Goal: Information Seeking & Learning: Check status

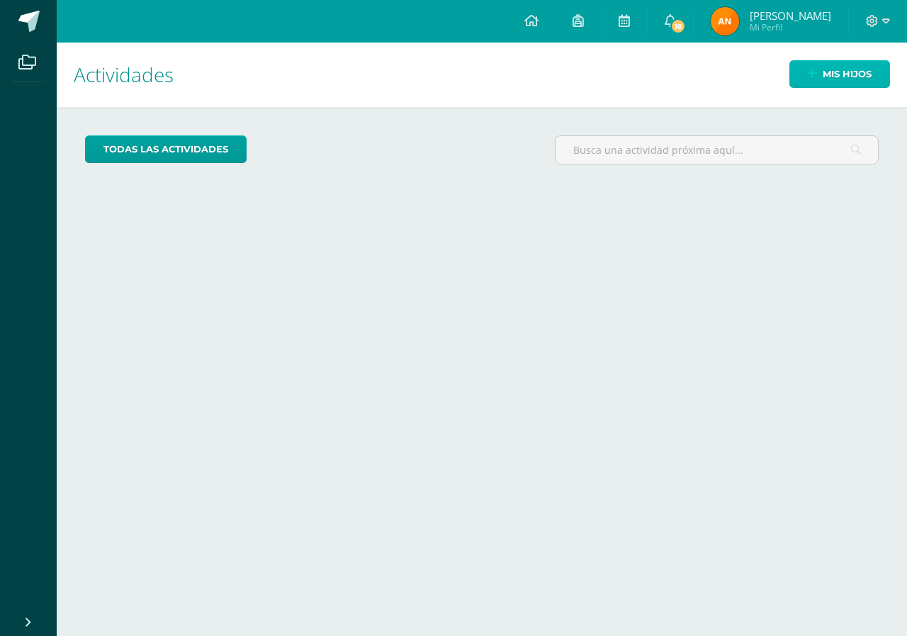
click at [833, 72] on span "Mis hijos" at bounding box center [847, 74] width 49 height 26
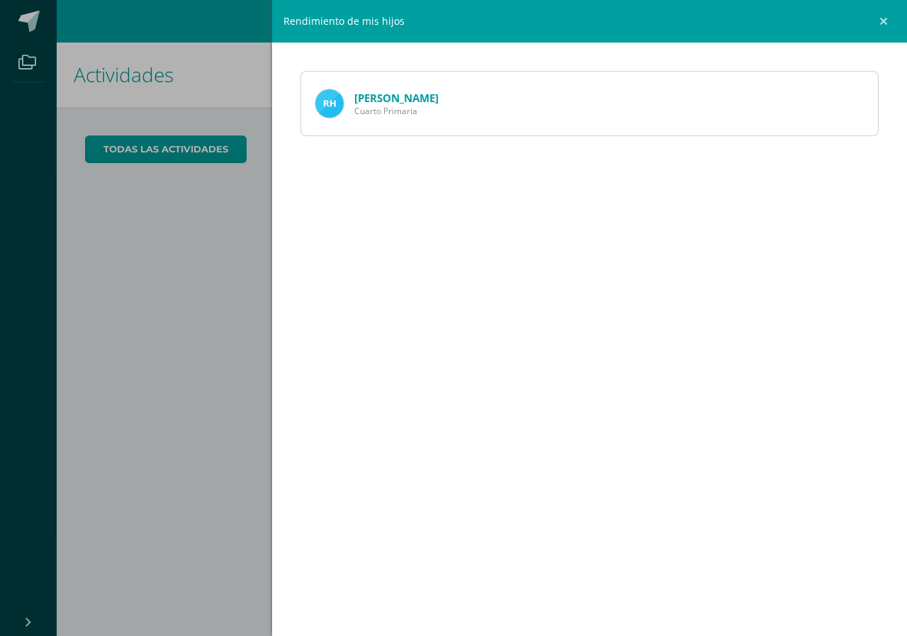
click at [424, 97] on link "[PERSON_NAME]" at bounding box center [396, 98] width 84 height 14
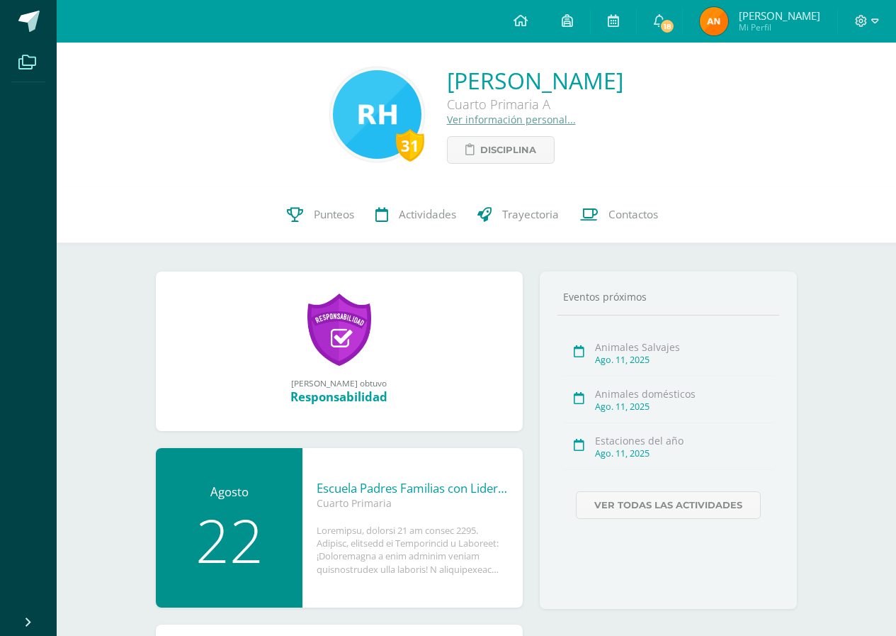
click at [19, 60] on icon at bounding box center [27, 62] width 18 height 14
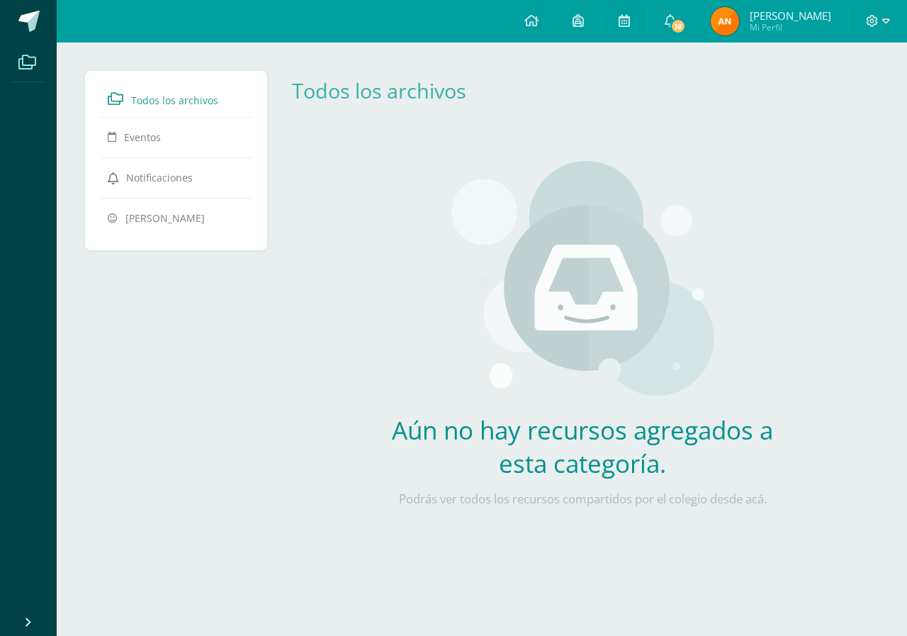
click at [47, 61] on li "Archivos" at bounding box center [28, 63] width 57 height 40
click at [600, 32] on link at bounding box center [577, 21] width 45 height 43
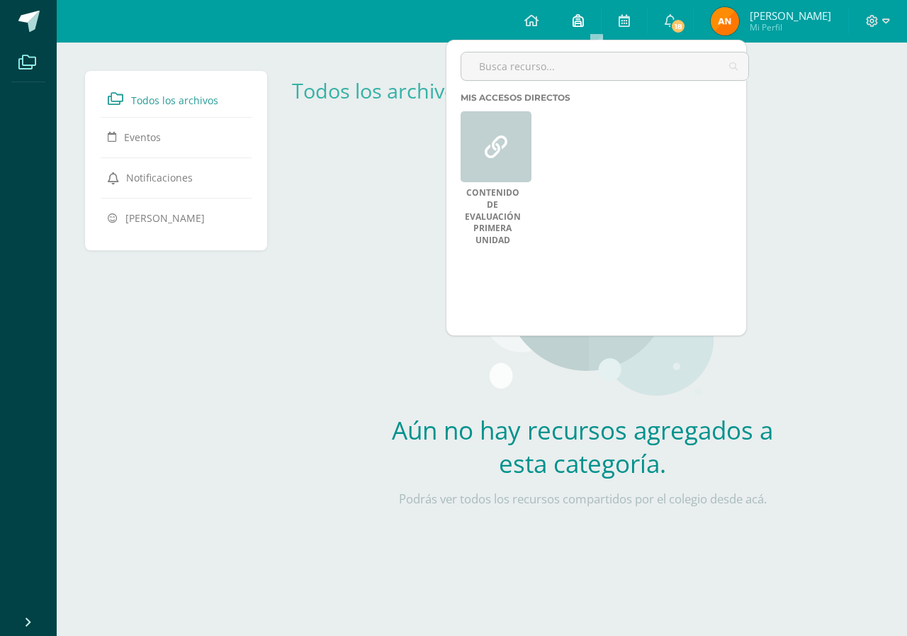
click at [584, 27] on span at bounding box center [577, 21] width 11 height 16
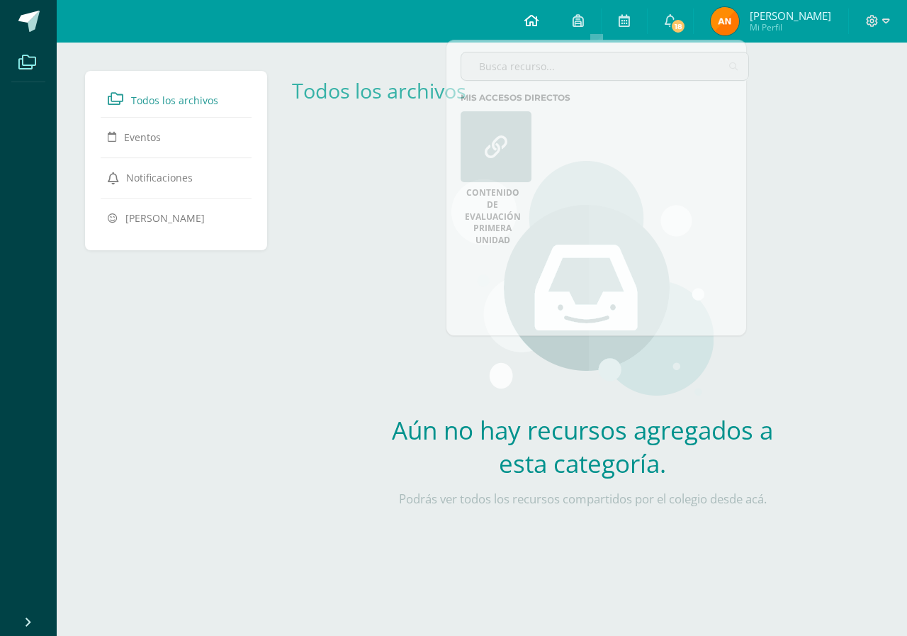
click at [555, 18] on link at bounding box center [531, 21] width 48 height 43
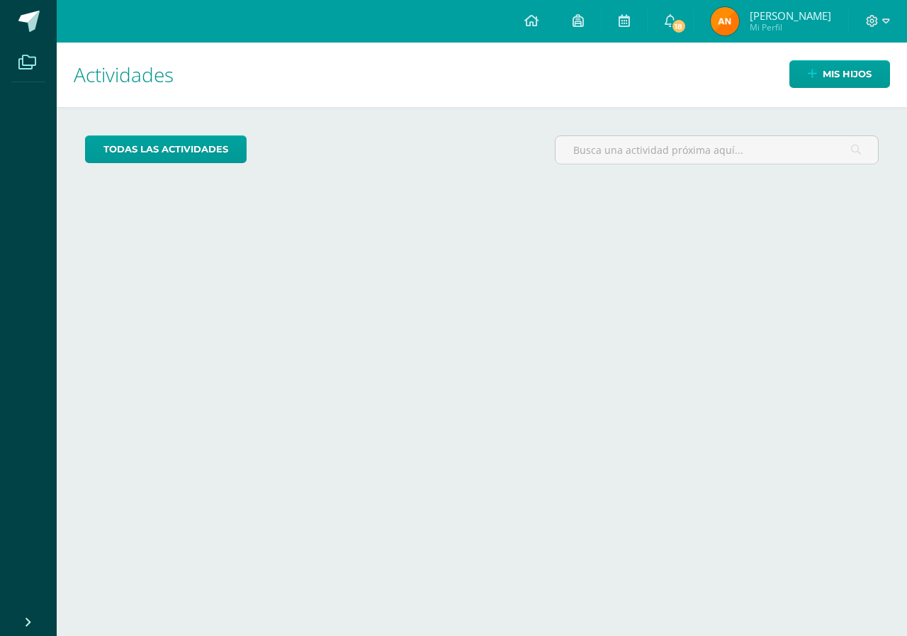
click at [30, 57] on icon at bounding box center [27, 62] width 18 height 14
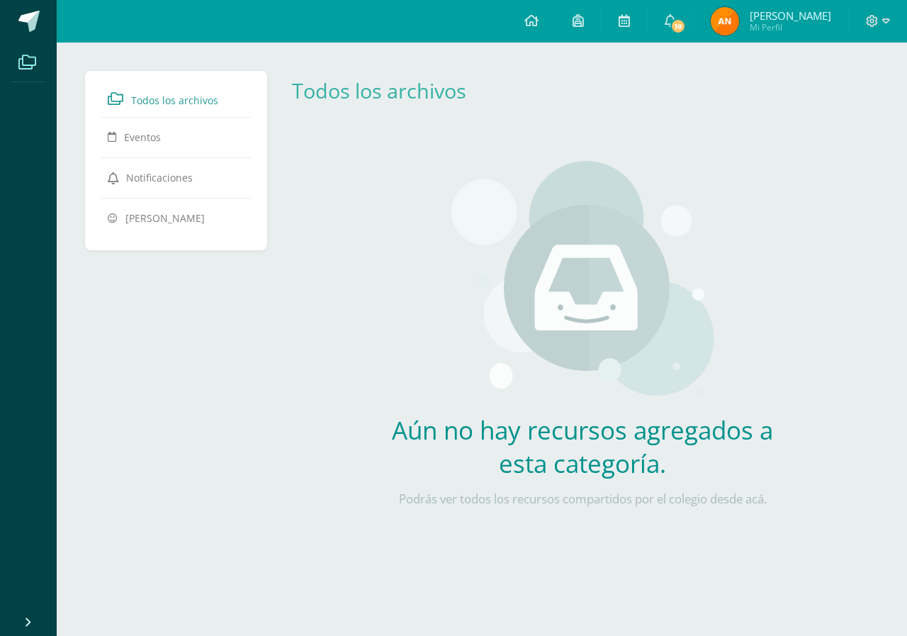
click at [171, 98] on span "Todos los archivos" at bounding box center [174, 100] width 87 height 13
click at [581, 23] on link at bounding box center [577, 21] width 45 height 43
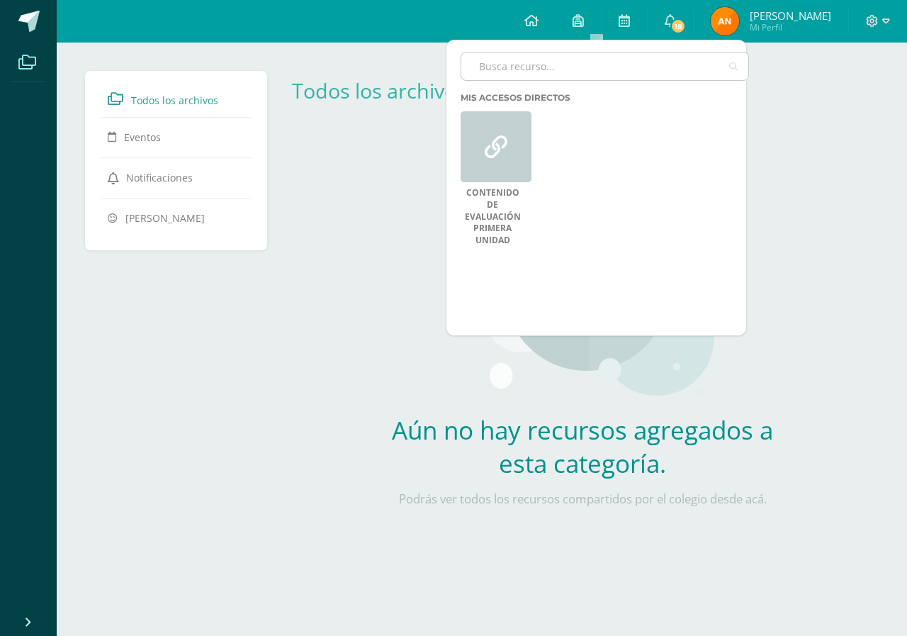
click at [512, 56] on input "text" at bounding box center [604, 66] width 287 height 28
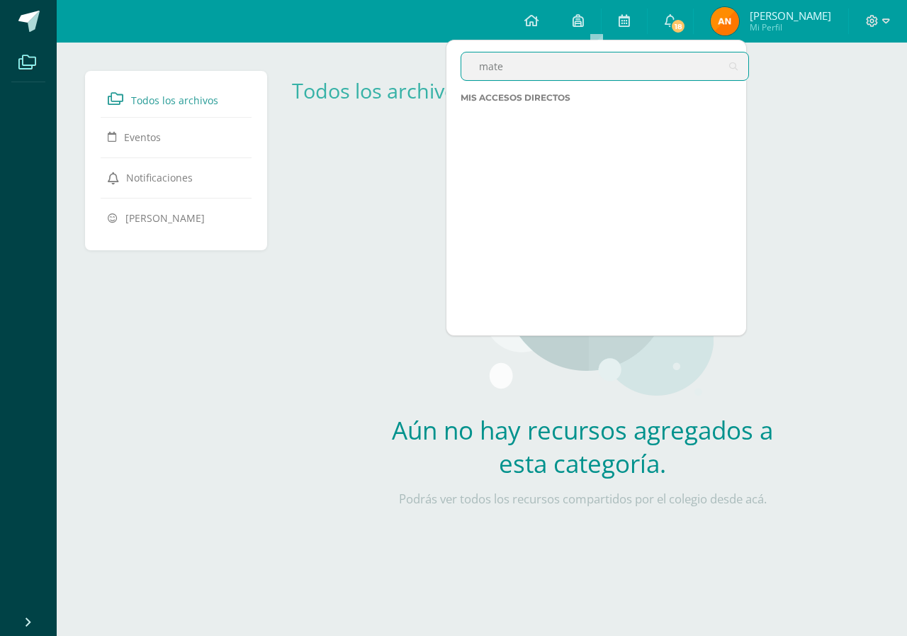
type input "mate"
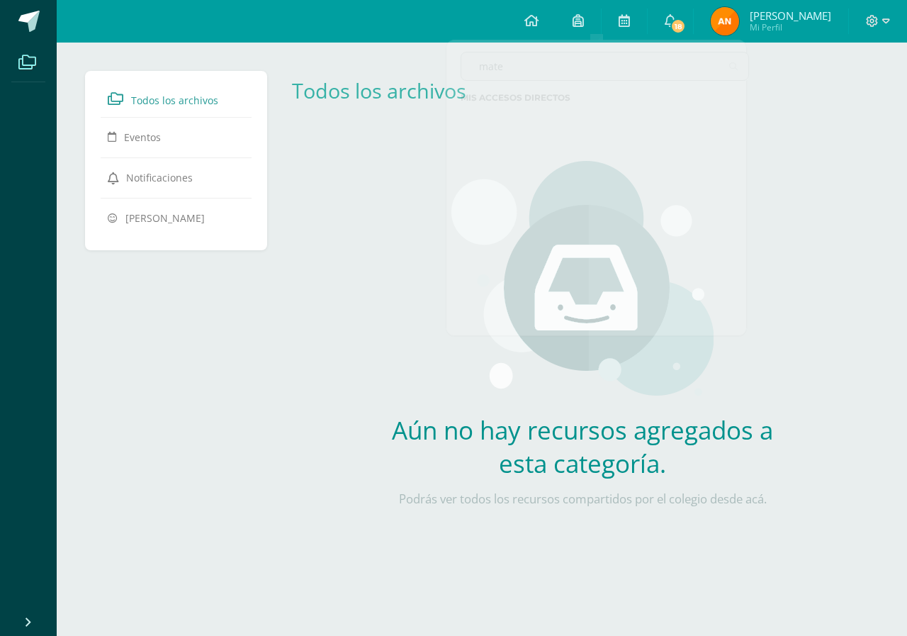
click at [376, 483] on div "Aún no hay recursos agregados a esta categoría. Podrás ver todos los recursos c…" at bounding box center [582, 341] width 418 height 419
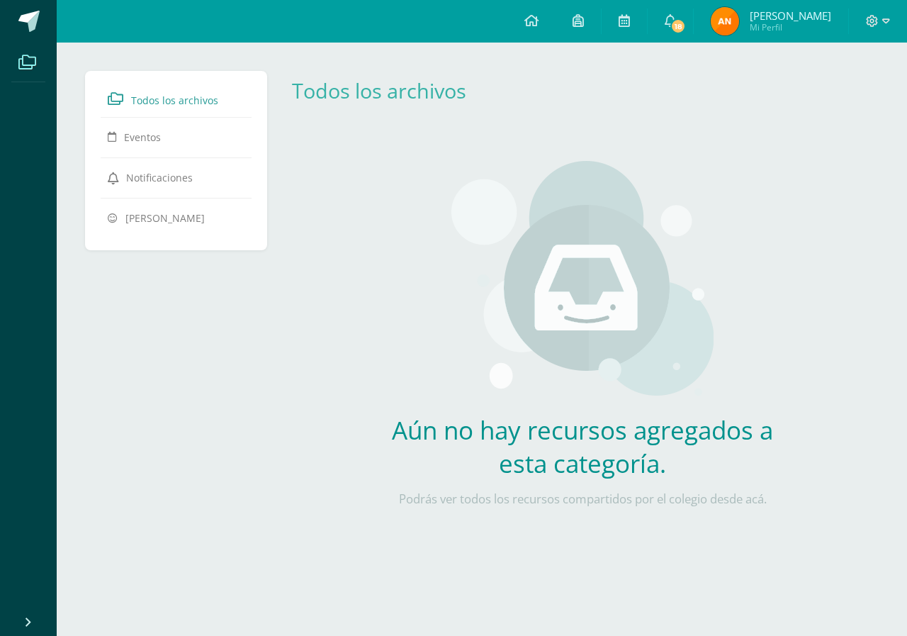
click at [13, 59] on span at bounding box center [27, 62] width 32 height 32
click at [534, 25] on link at bounding box center [531, 21] width 48 height 43
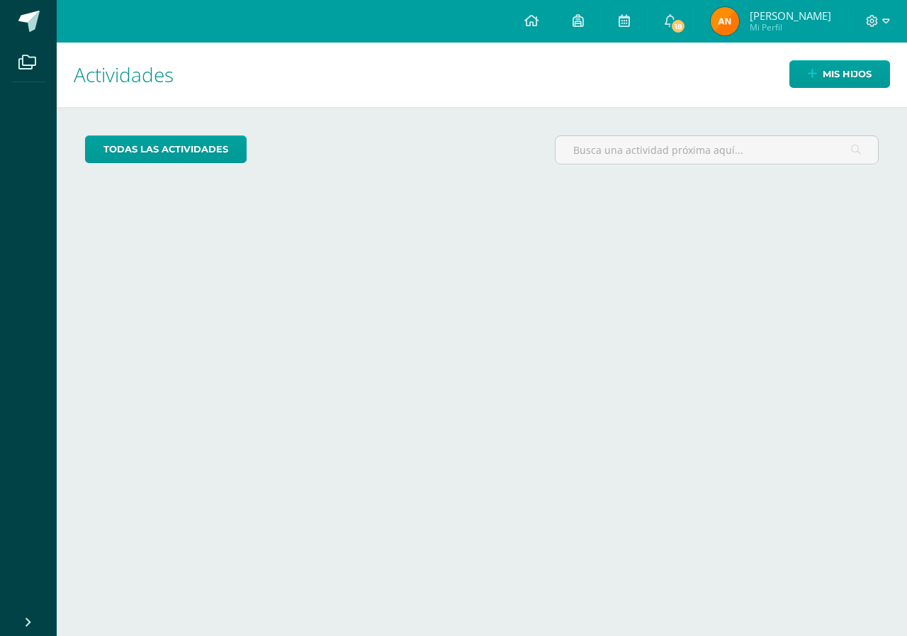
click at [842, 57] on div "Mis hijos" at bounding box center [831, 74] width 152 height 63
click at [830, 72] on span "Mis hijos" at bounding box center [847, 74] width 49 height 26
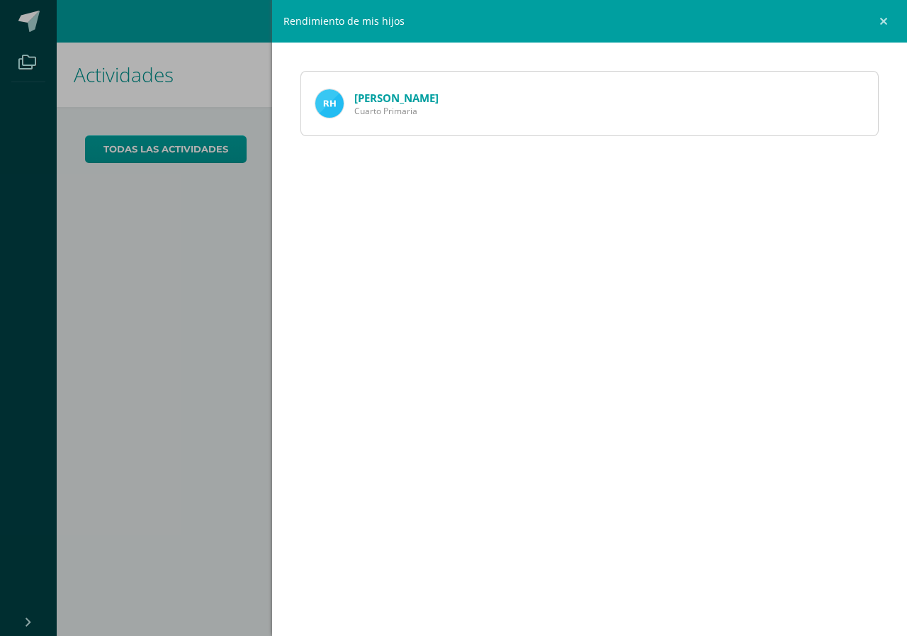
click at [434, 91] on link "[PERSON_NAME]" at bounding box center [396, 98] width 84 height 14
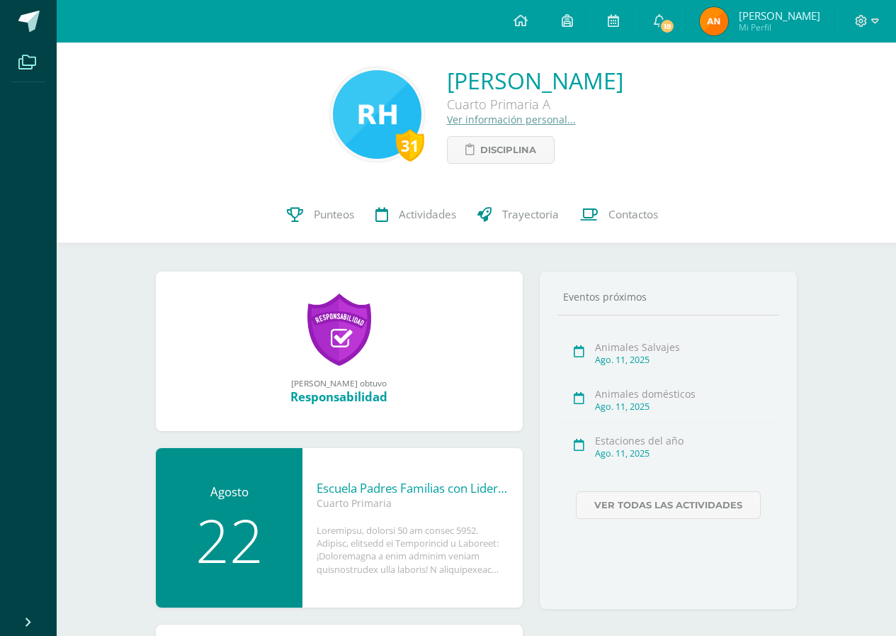
click at [28, 67] on icon at bounding box center [27, 62] width 18 height 14
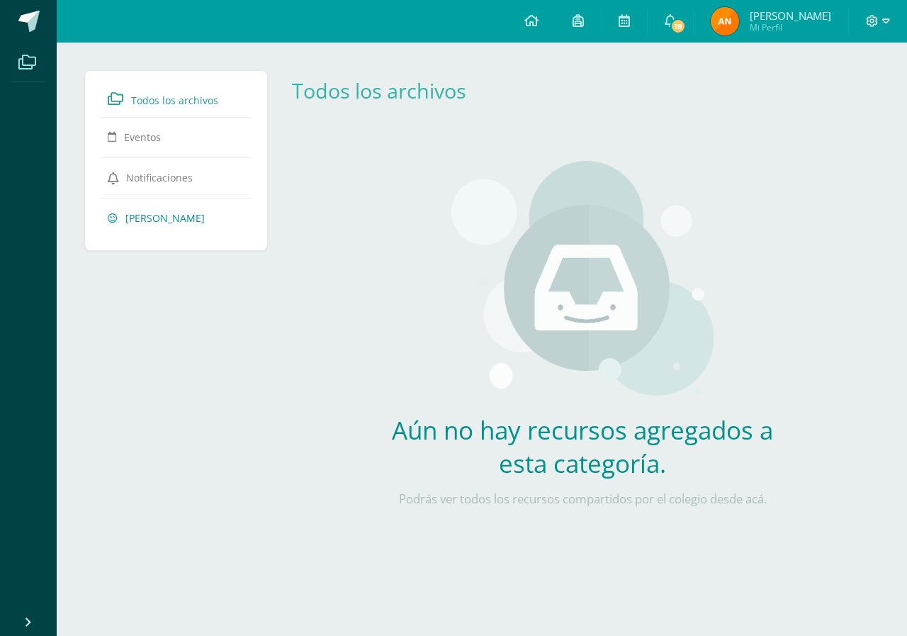
click at [147, 219] on span "[PERSON_NAME]" at bounding box center [164, 217] width 79 height 13
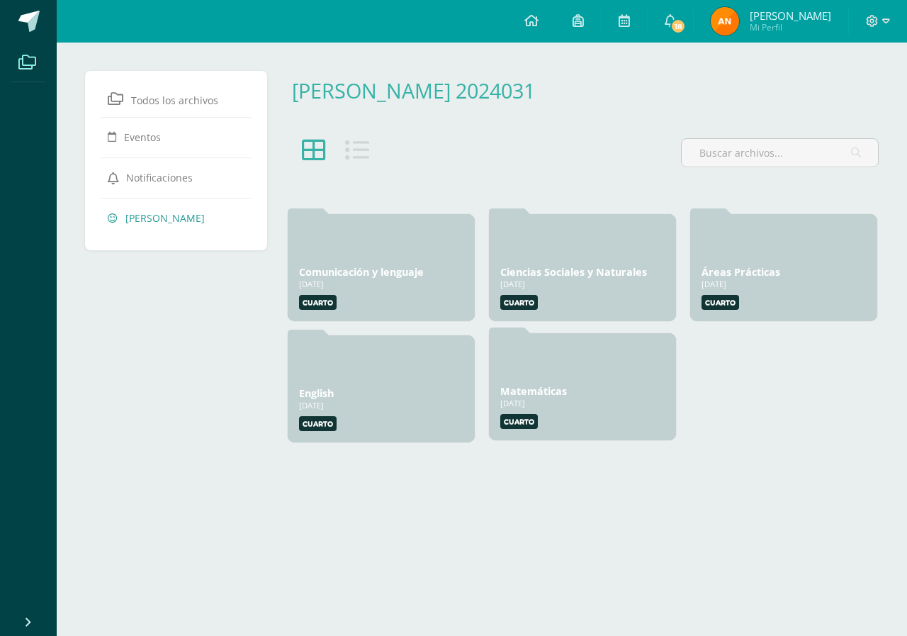
click at [538, 395] on link "Matemáticas" at bounding box center [533, 390] width 67 height 13
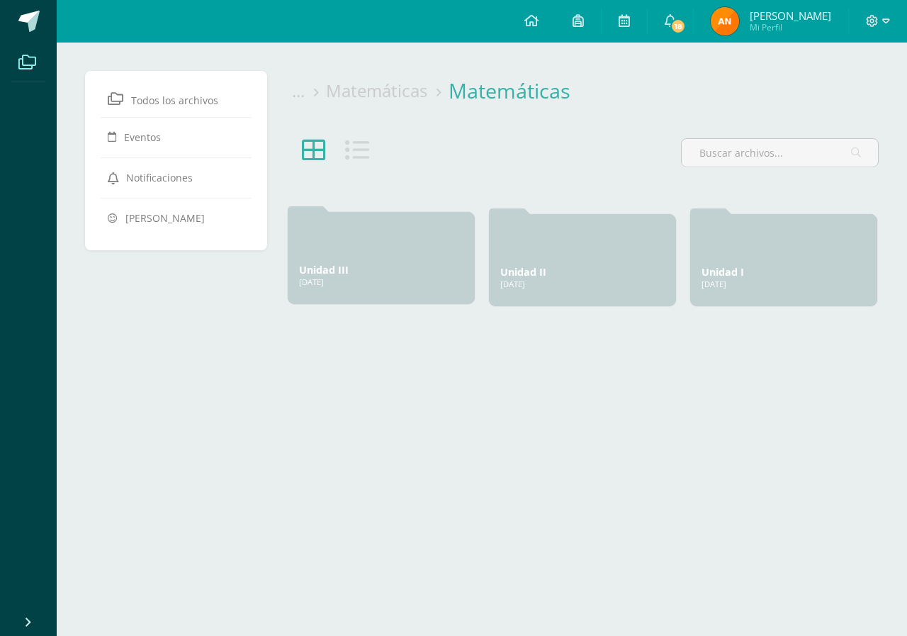
click at [320, 268] on link "Unidad III" at bounding box center [324, 269] width 50 height 13
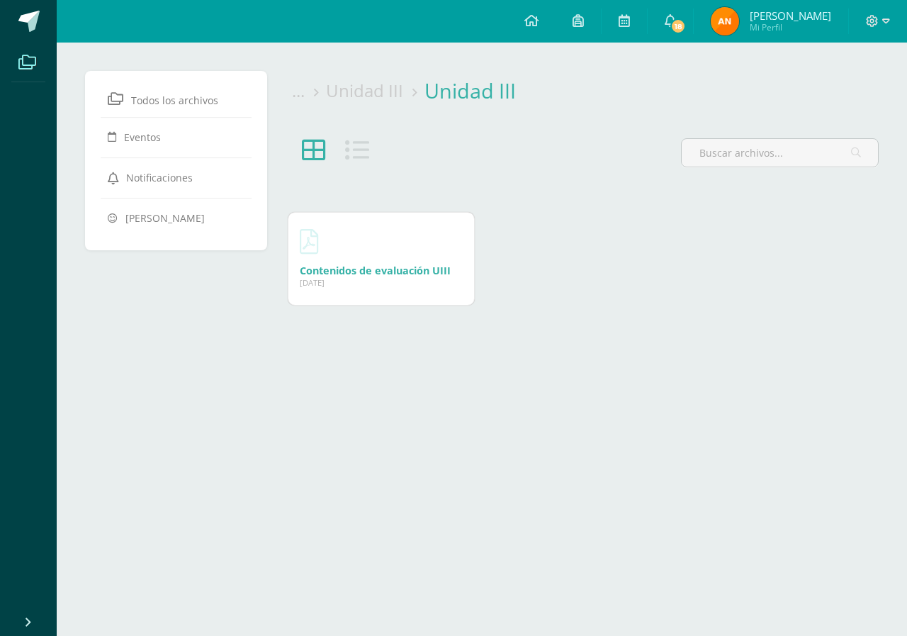
click at [397, 264] on link "Contenidos de evaluación UIII" at bounding box center [375, 270] width 151 height 13
click at [774, 26] on span "Mi Perfil" at bounding box center [790, 27] width 81 height 12
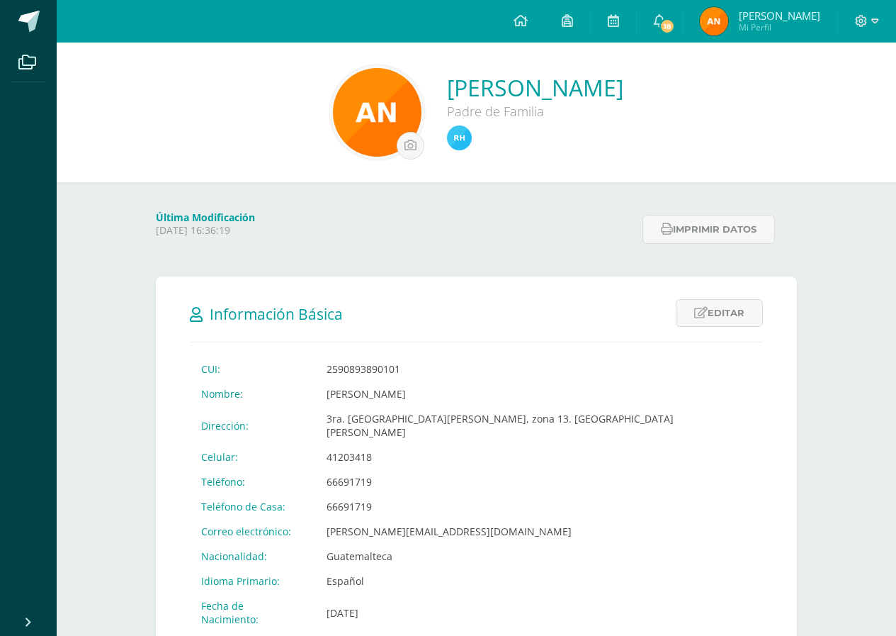
click at [447, 145] on img at bounding box center [459, 137] width 25 height 25
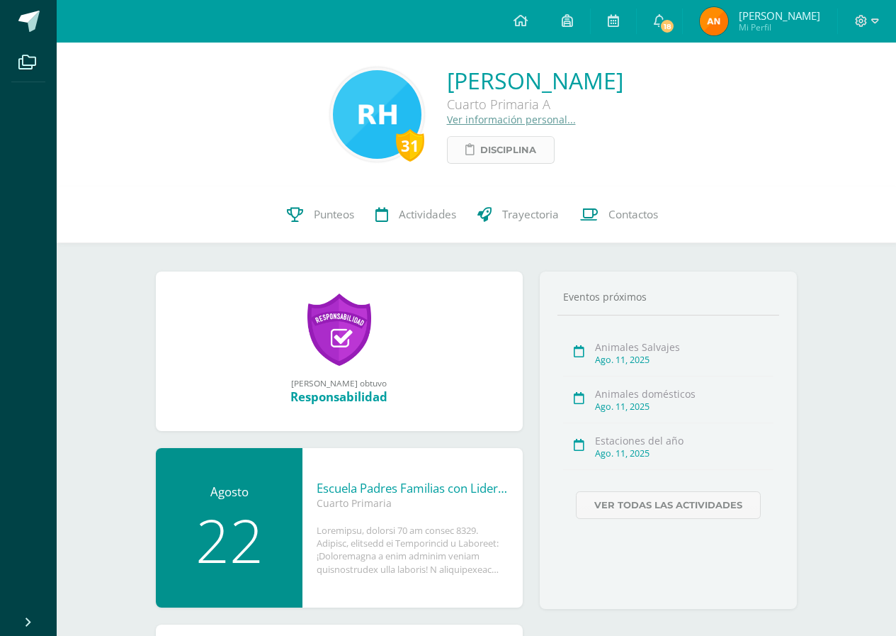
click at [466, 145] on icon at bounding box center [470, 150] width 9 height 12
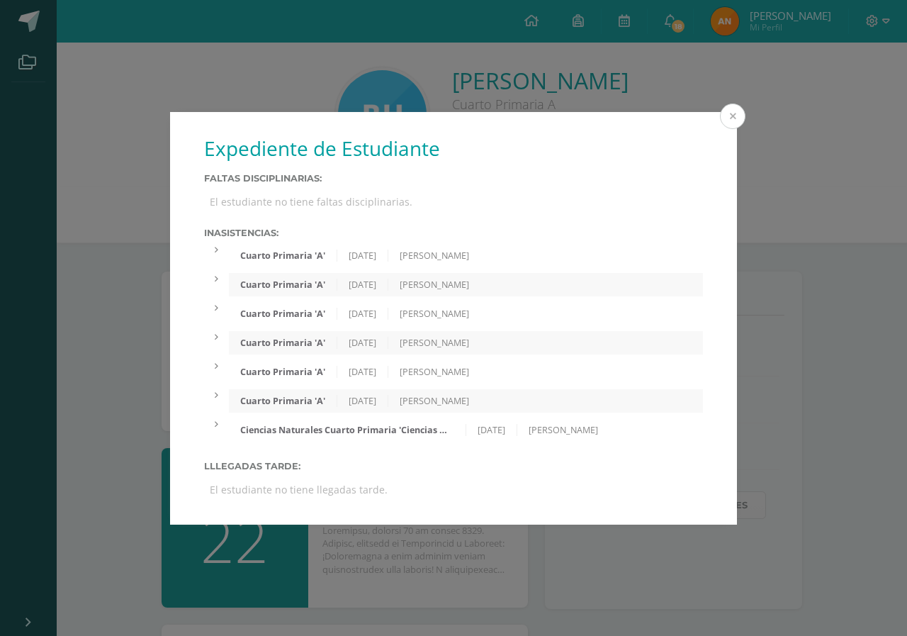
click at [726, 112] on button at bounding box center [733, 116] width 26 height 26
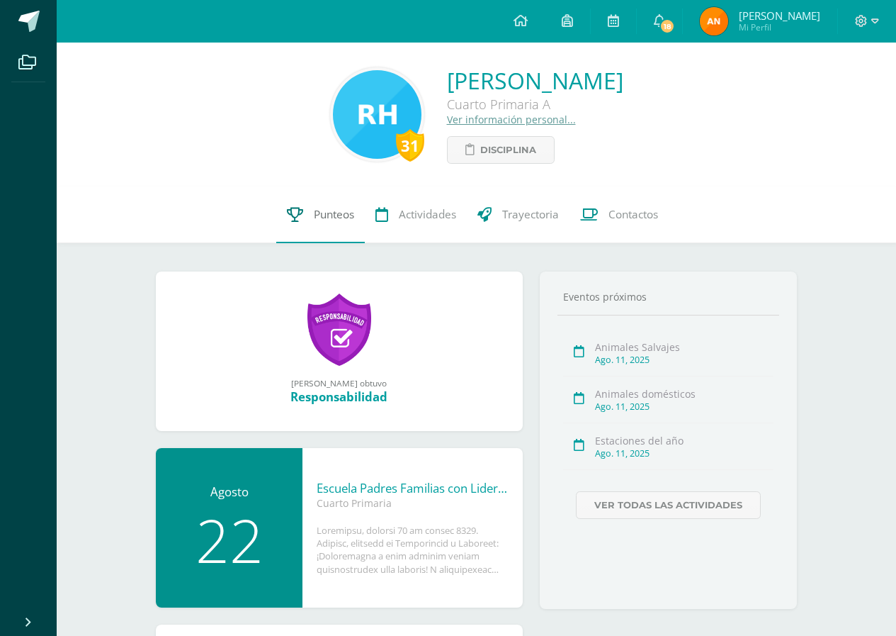
click at [334, 210] on span "Punteos" at bounding box center [334, 214] width 40 height 15
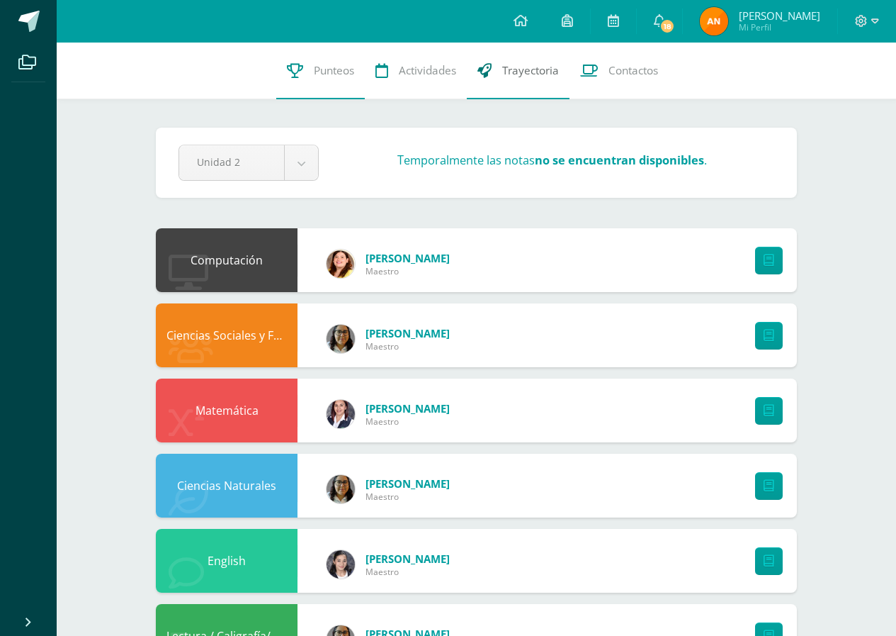
click at [506, 86] on link "Trayectoria" at bounding box center [518, 71] width 103 height 57
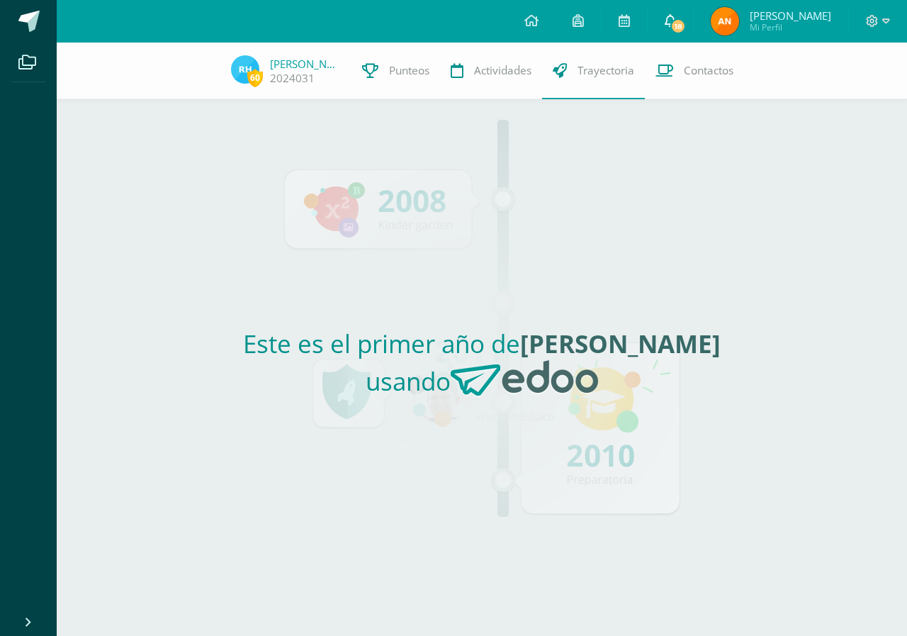
click at [693, 21] on link "18" at bounding box center [670, 21] width 45 height 43
click at [676, 23] on icon at bounding box center [670, 20] width 11 height 13
click at [676, 21] on icon at bounding box center [670, 20] width 11 height 13
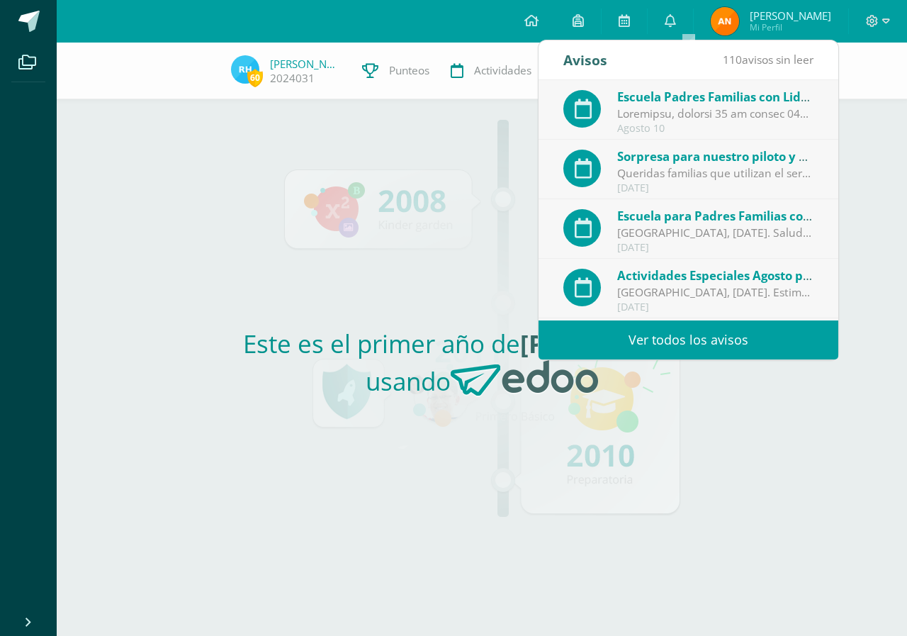
click at [342, 279] on div "Este es el primer año de [PERSON_NAME] usando" at bounding box center [482, 367] width 653 height 536
